Goal: Find contact information: Find contact information

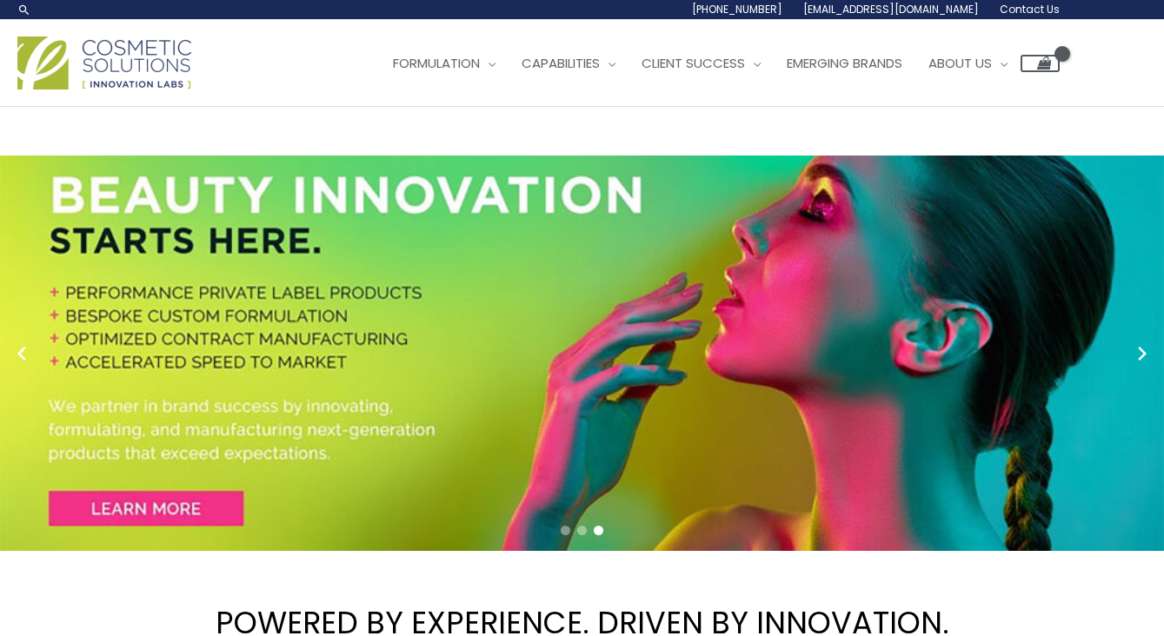
click at [1029, 6] on span "Contact Us" at bounding box center [1029, 9] width 60 height 15
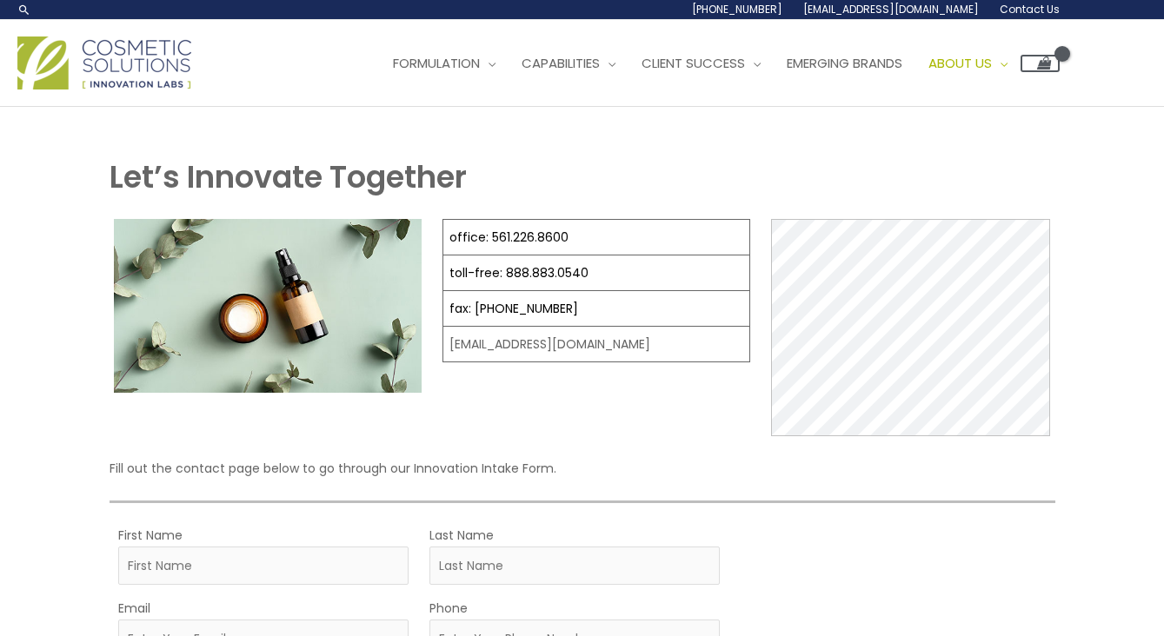
click at [459, 183] on strong "Let’s Innovate Together" at bounding box center [288, 177] width 357 height 43
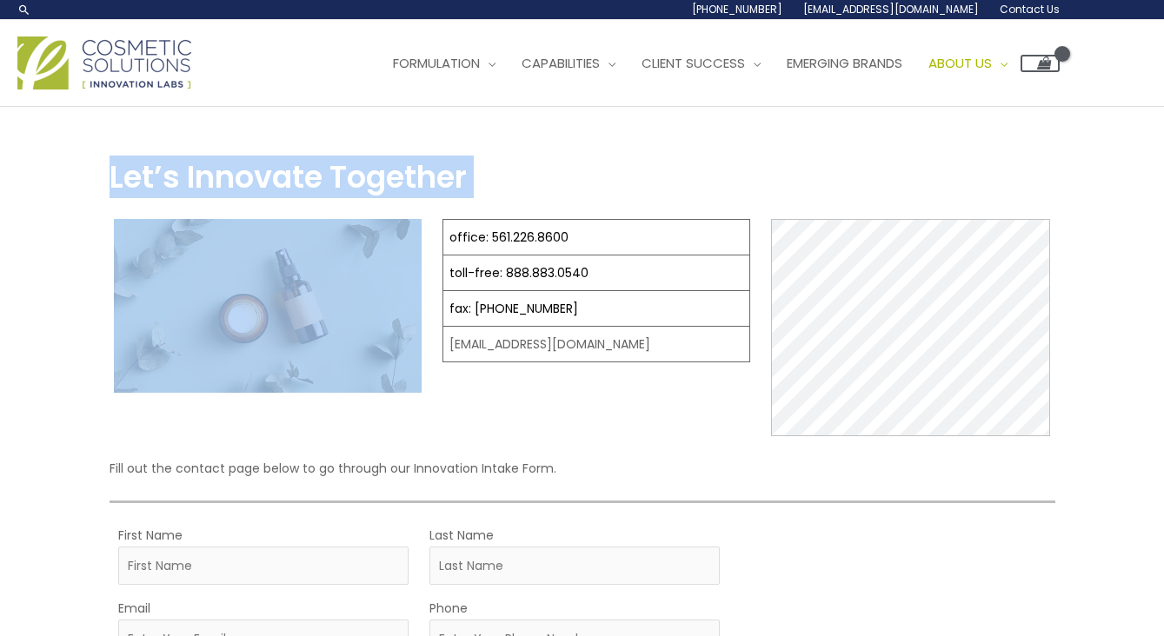
click at [459, 183] on strong "Let’s Innovate Together" at bounding box center [288, 177] width 357 height 43
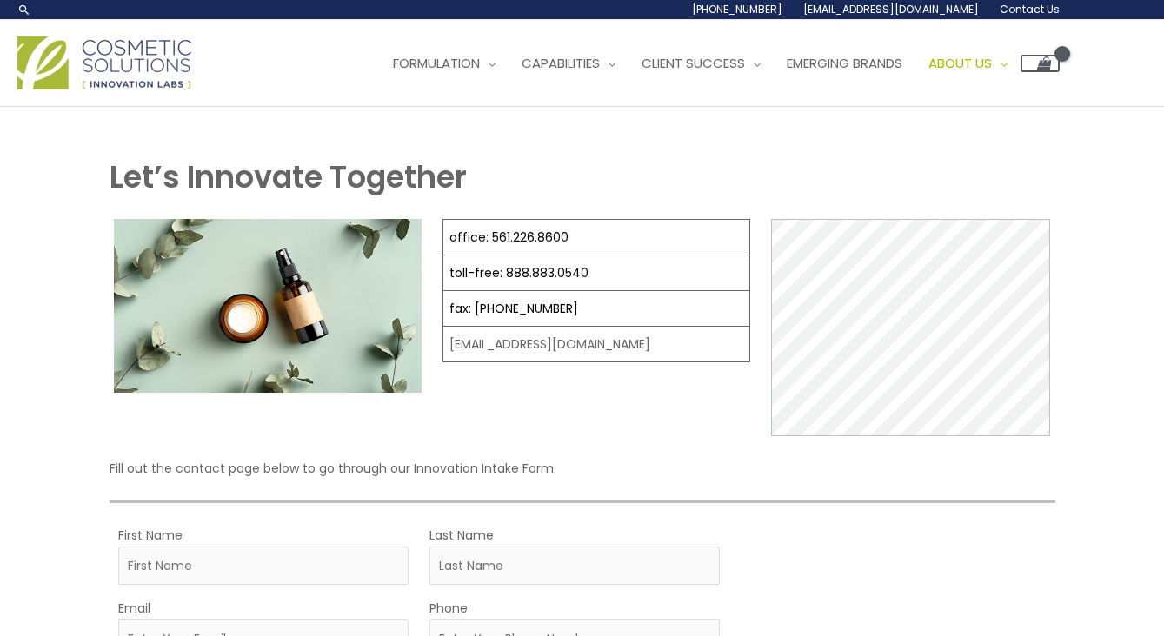
click at [510, 183] on h1 "Let’s Innovate Together" at bounding box center [583, 177] width 946 height 43
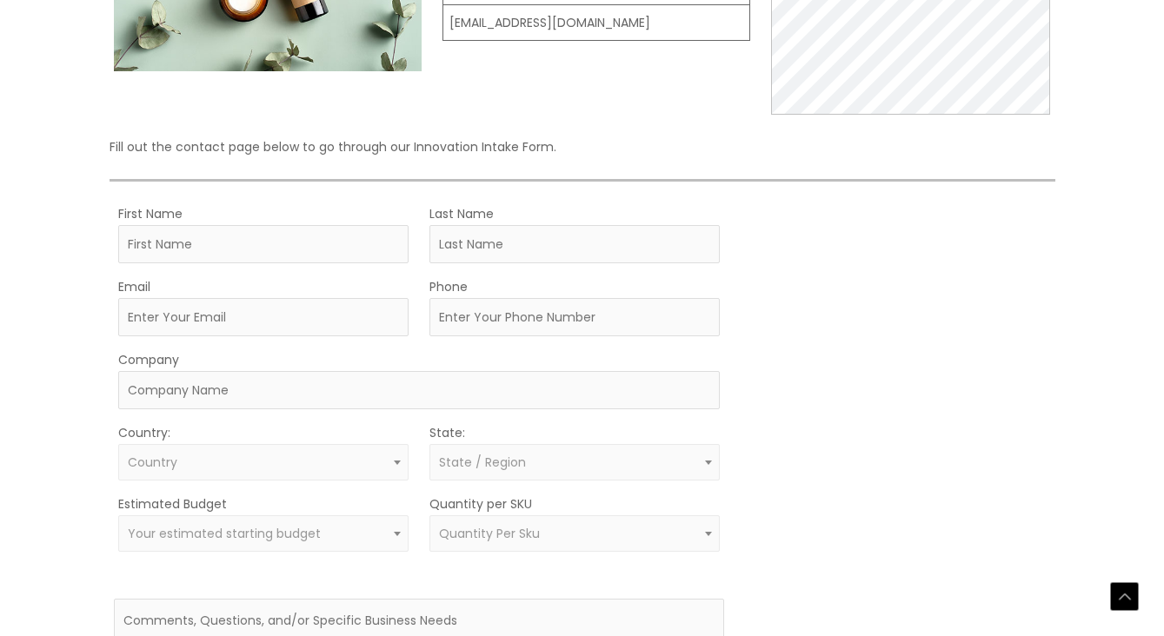
scroll to position [325, 0]
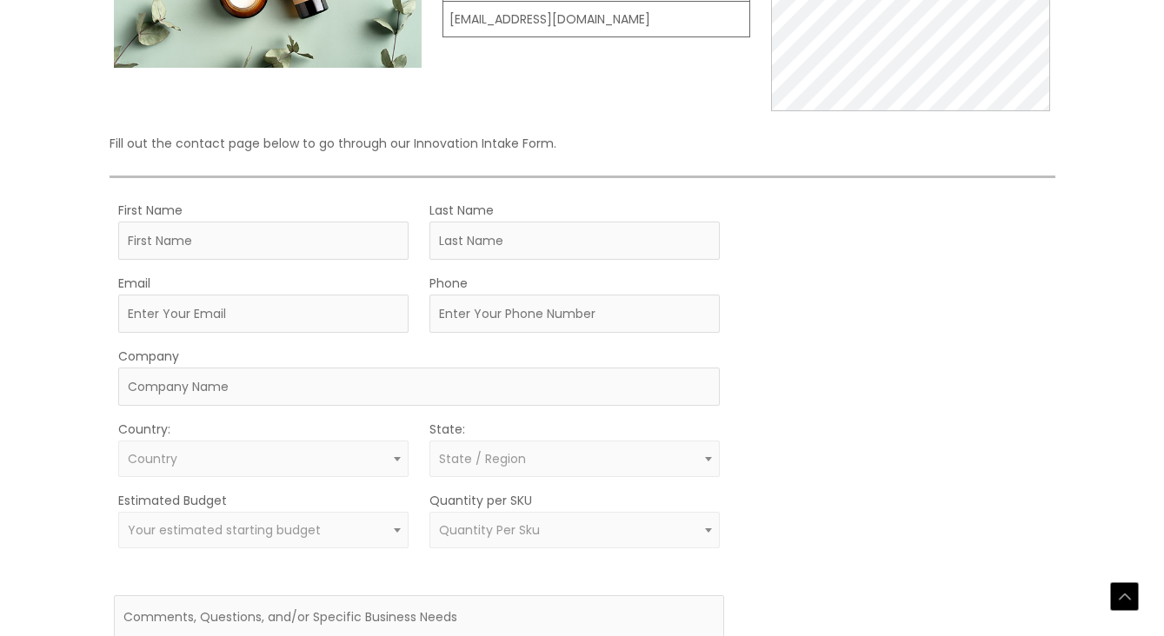
click at [510, 146] on p "Fill out the contact page below to go through our Innovation Intake Form." at bounding box center [583, 143] width 946 height 23
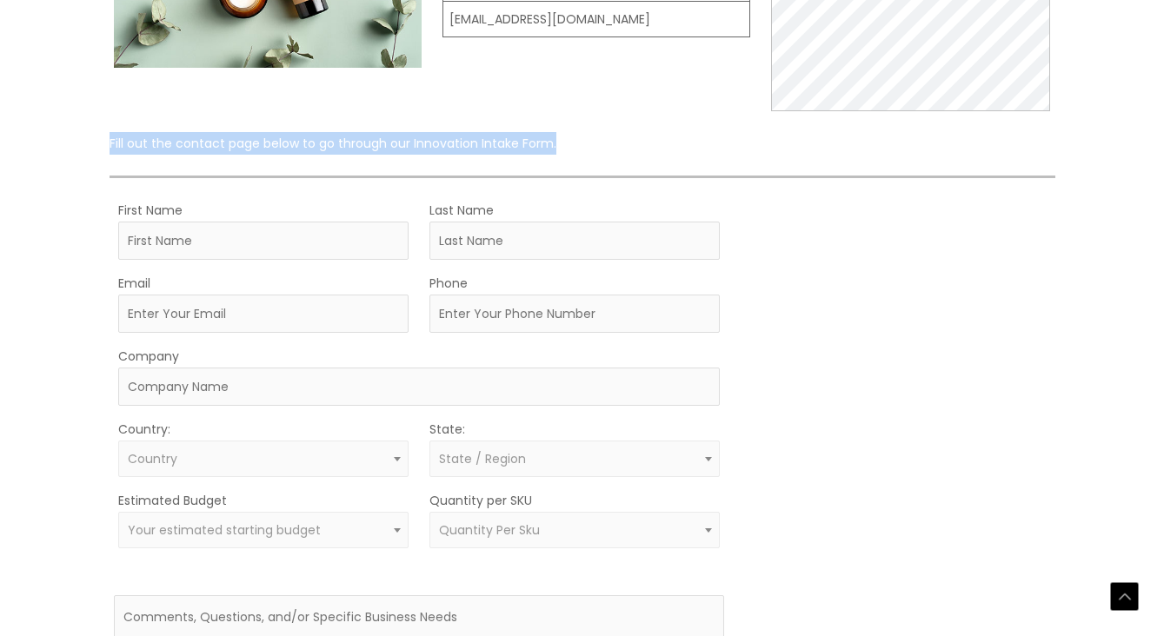
click at [510, 146] on p "Fill out the contact page below to go through our Innovation Intake Form." at bounding box center [583, 143] width 946 height 23
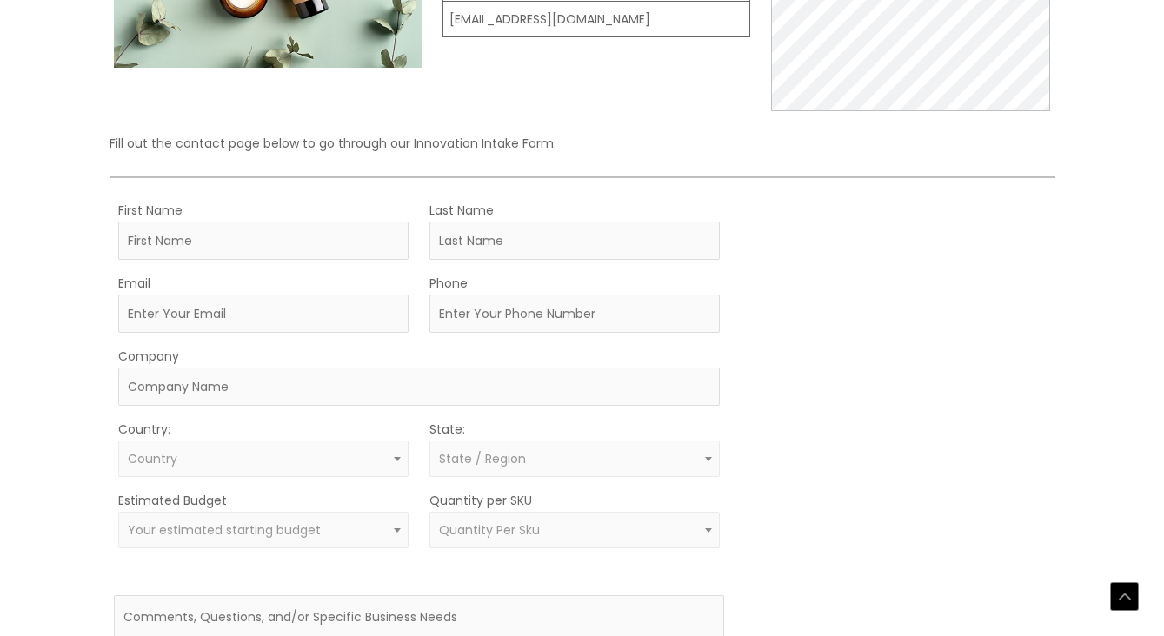
click at [571, 147] on p "Fill out the contact page below to go through our Innovation Intake Form." at bounding box center [583, 143] width 946 height 23
click at [500, 151] on p "Fill out the contact page below to go through our Innovation Intake Form." at bounding box center [583, 143] width 946 height 23
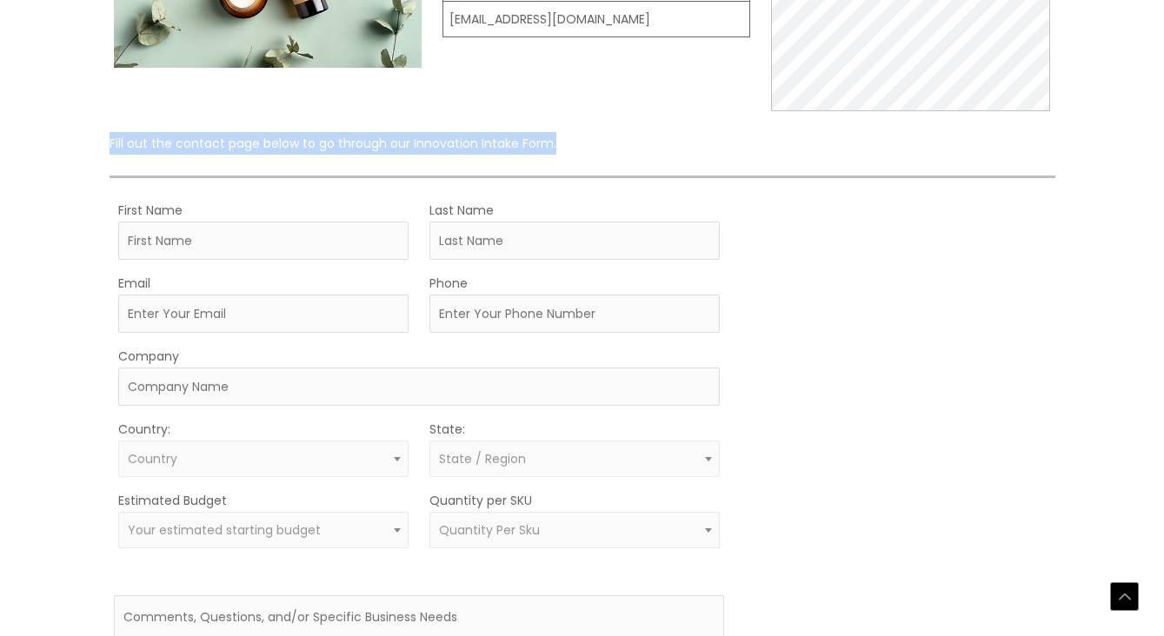
click at [500, 151] on p "Fill out the contact page below to go through our Innovation Intake Form." at bounding box center [583, 143] width 946 height 23
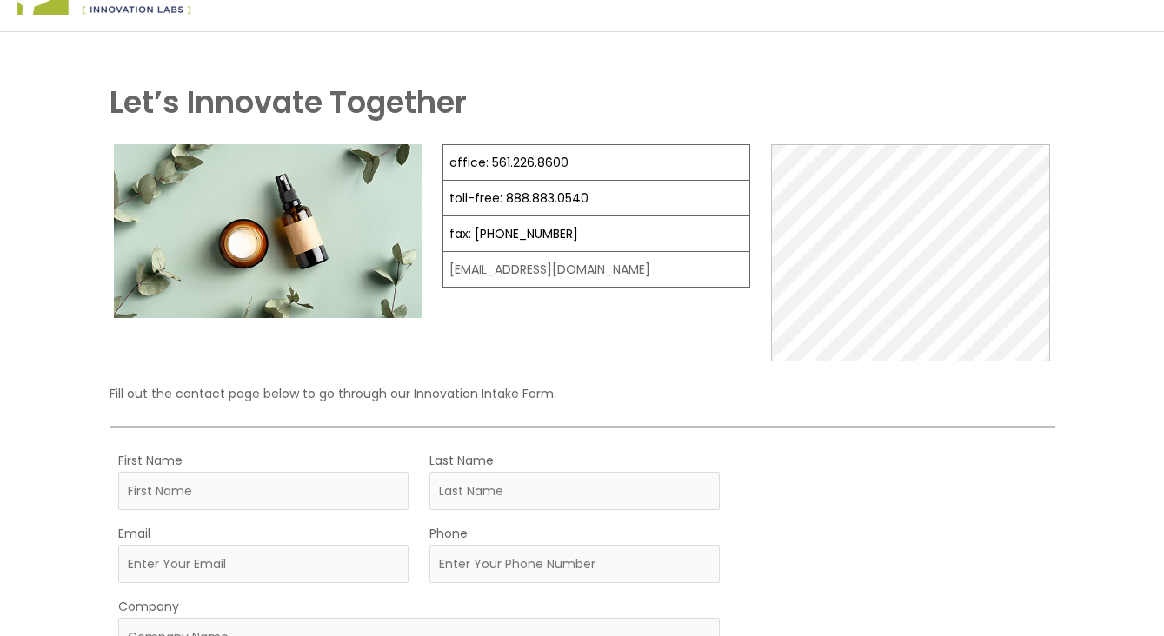
scroll to position [0, 0]
